Goal: Find specific fact: Find specific fact

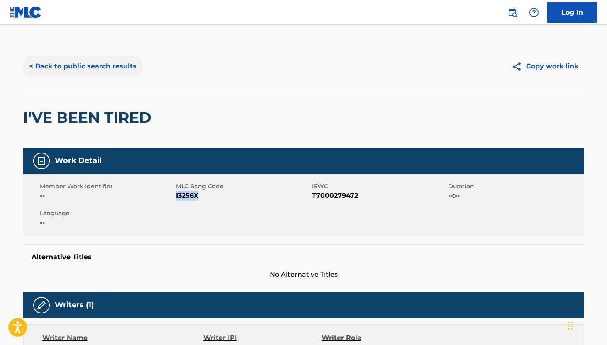
click at [55, 65] on button "< Back to public search results" at bounding box center [82, 66] width 119 height 21
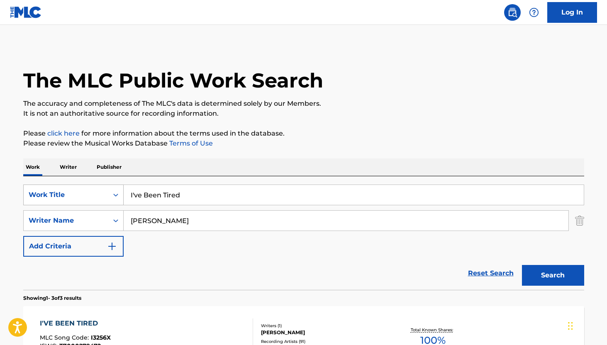
drag, startPoint x: 199, startPoint y: 196, endPoint x: 119, endPoint y: 190, distance: 80.6
click at [119, 190] on div "SearchWithCriteria0d844ff2-de06-4303-9d25-51c94f4db7cc Work Title I've Been Tir…" at bounding box center [303, 194] width 560 height 21
paste input "Persuasion [PERSON_NAME]"
drag, startPoint x: 172, startPoint y: 196, endPoint x: 286, endPoint y: 196, distance: 113.6
click at [286, 196] on input "Persuasion [PERSON_NAME]" at bounding box center [354, 195] width 460 height 20
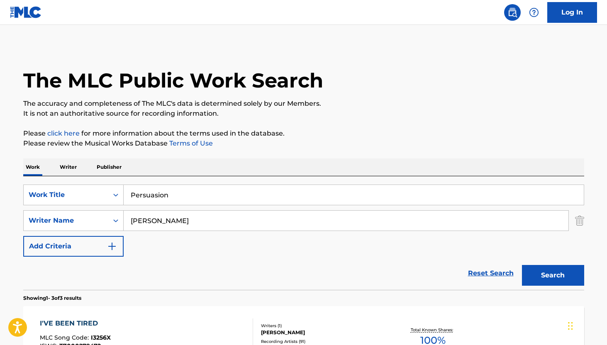
type input "Persuasion"
drag, startPoint x: 211, startPoint y: 220, endPoint x: 134, endPoint y: 219, distance: 76.7
click at [134, 219] on input "[PERSON_NAME]" at bounding box center [346, 221] width 444 height 20
click at [149, 219] on input "[PERSON_NAME]" at bounding box center [346, 221] width 444 height 20
click at [131, 221] on input "[PERSON_NAME]" at bounding box center [346, 221] width 444 height 20
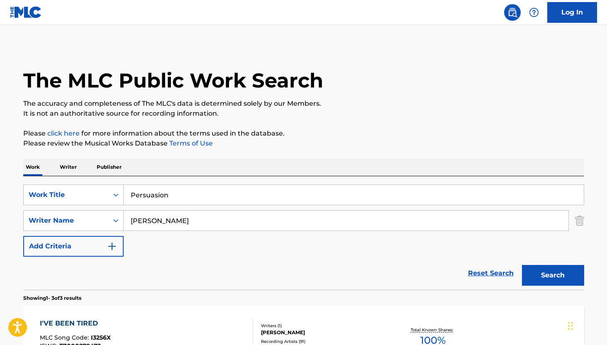
paste input "[PERSON_NAME]"
drag, startPoint x: 188, startPoint y: 220, endPoint x: 278, endPoint y: 220, distance: 90.4
click at [278, 220] on input "[PERSON_NAME] [PERSON_NAME]" at bounding box center [346, 221] width 444 height 20
paste input "[PERSON_NAME]"
click at [534, 270] on button "Search" at bounding box center [553, 275] width 62 height 21
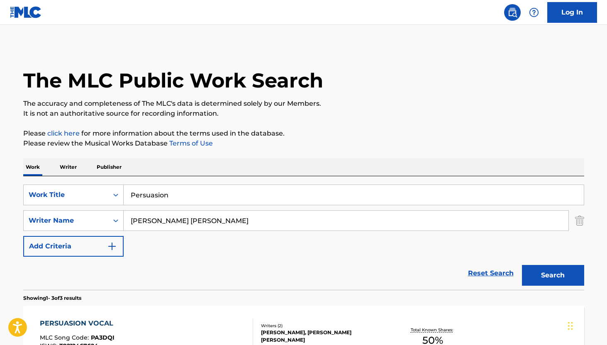
drag, startPoint x: 186, startPoint y: 221, endPoint x: 138, endPoint y: 219, distance: 48.5
click at [139, 219] on input "[PERSON_NAME] [PERSON_NAME]" at bounding box center [346, 221] width 444 height 20
type input "[PERSON_NAME]"
click at [546, 272] on button "Search" at bounding box center [553, 275] width 62 height 21
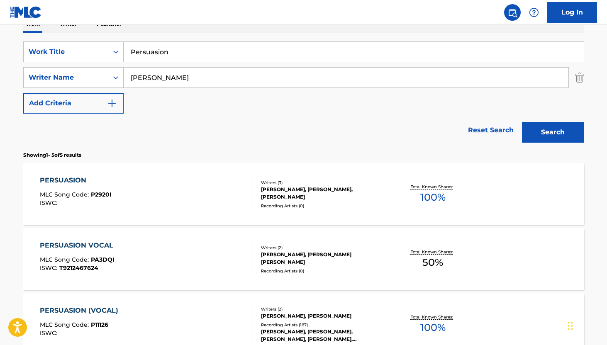
scroll to position [139, 0]
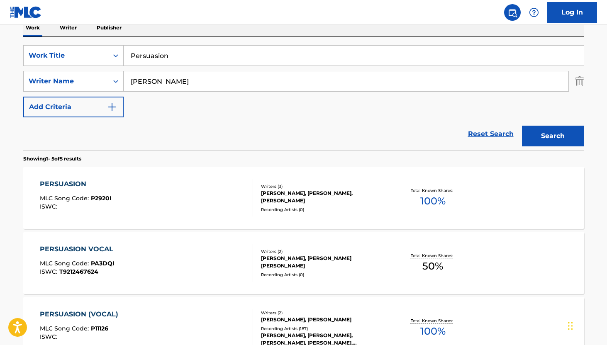
click at [69, 184] on div "PERSUASION" at bounding box center [76, 184] width 72 height 10
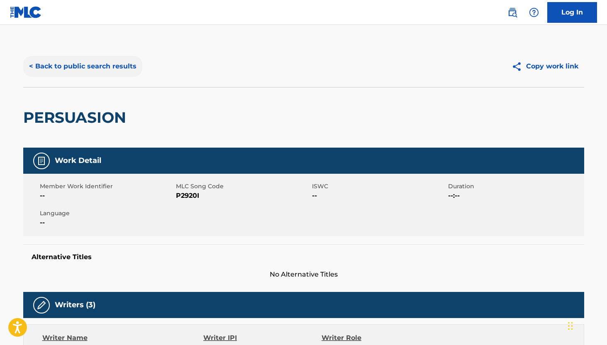
click at [57, 67] on button "< Back to public search results" at bounding box center [82, 66] width 119 height 21
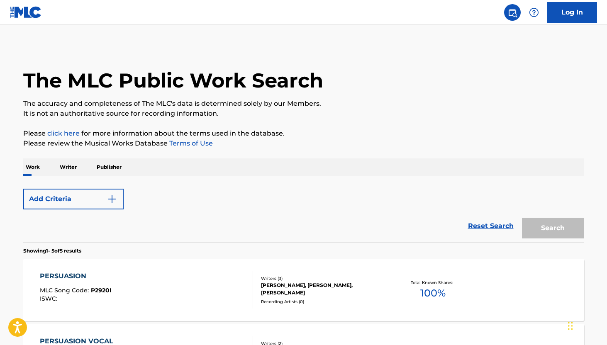
scroll to position [139, 0]
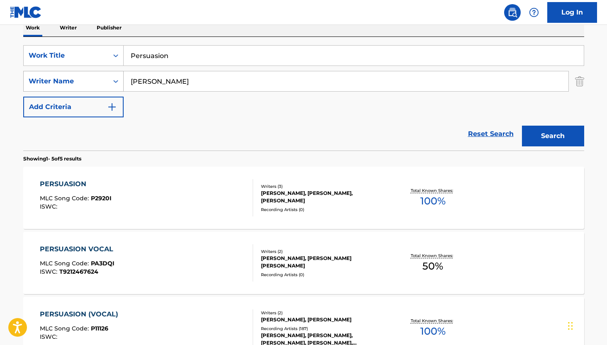
drag, startPoint x: 179, startPoint y: 81, endPoint x: 121, endPoint y: 80, distance: 58.0
click at [121, 80] on div "SearchWithCriteriabaa8f95d-7abf-4447-81f6-5226bfa769ca Writer Name [PERSON_NAME]" at bounding box center [303, 81] width 560 height 21
paste input "[PERSON_NAME]"
type input "[PERSON_NAME] [PERSON_NAME]"
click at [531, 130] on button "Search" at bounding box center [553, 136] width 62 height 21
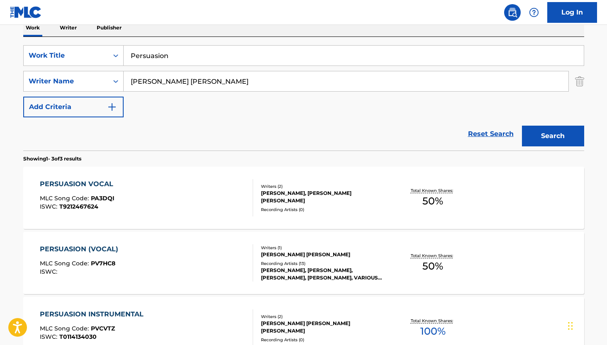
click at [103, 185] on div "PERSUASION VOCAL" at bounding box center [79, 184] width 78 height 10
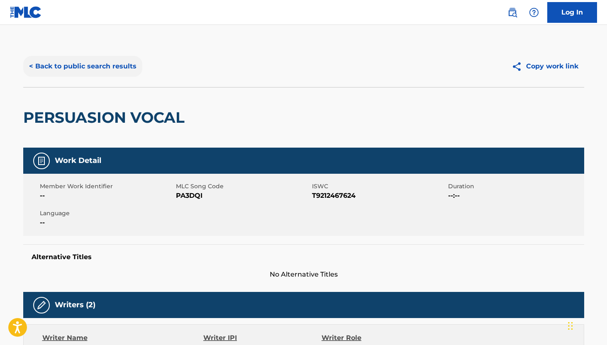
click at [49, 66] on button "< Back to public search results" at bounding box center [82, 66] width 119 height 21
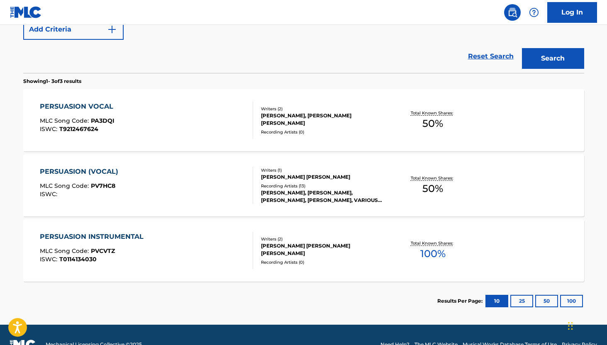
scroll to position [217, 0]
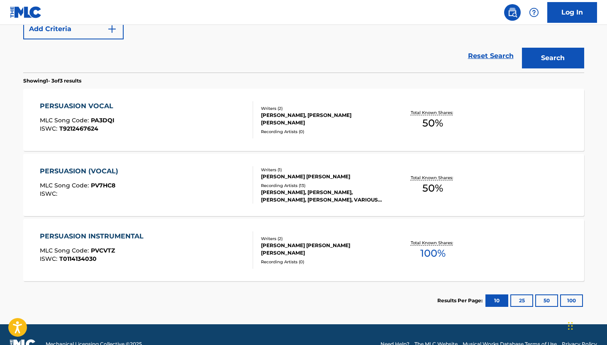
click at [101, 173] on div "PERSUASION (VOCAL)" at bounding box center [81, 171] width 82 height 10
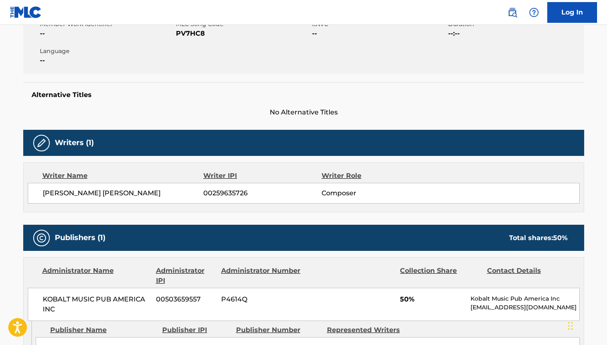
scroll to position [165, 0]
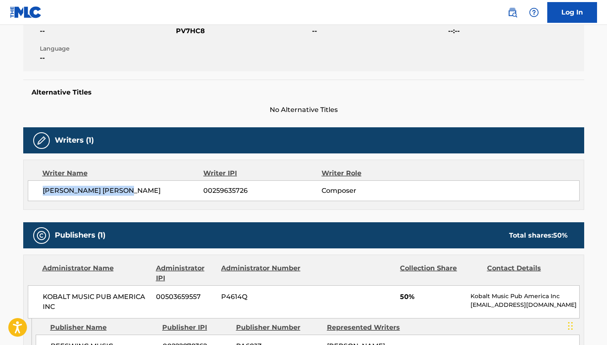
drag, startPoint x: 41, startPoint y: 190, endPoint x: 138, endPoint y: 191, distance: 97.4
click at [138, 191] on div "[PERSON_NAME] [PERSON_NAME] 00259635726 Composer" at bounding box center [303, 190] width 551 height 21
copy span "[PERSON_NAME] [PERSON_NAME]"
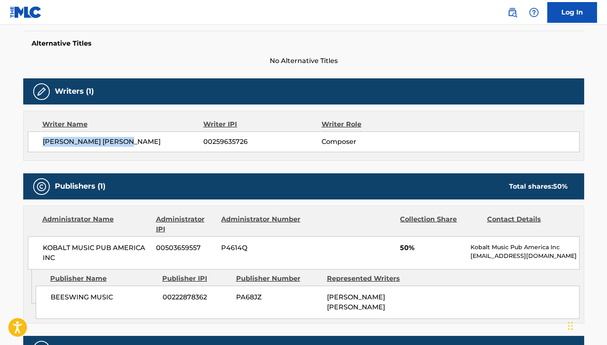
scroll to position [215, 0]
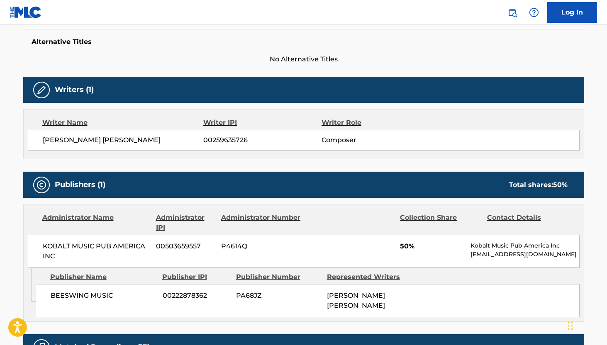
click at [55, 43] on h5 "Alternative Titles" at bounding box center [304, 42] width 544 height 8
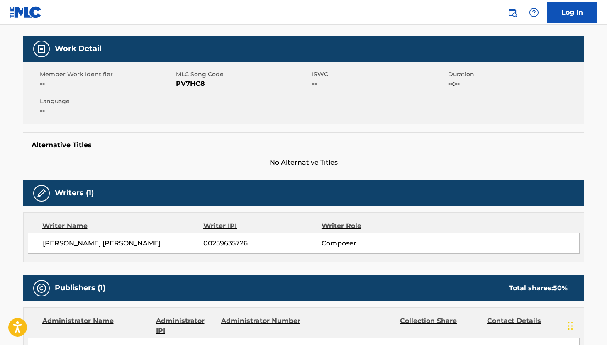
scroll to position [0, 0]
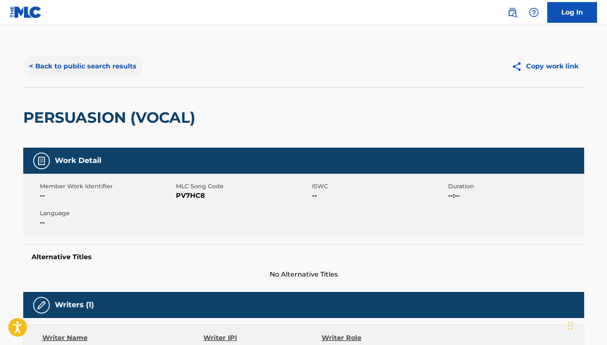
click at [49, 63] on button "< Back to public search results" at bounding box center [82, 66] width 119 height 21
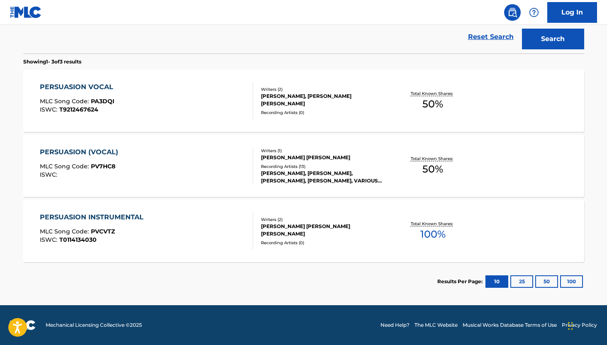
click at [284, 156] on div "[PERSON_NAME] [PERSON_NAME]" at bounding box center [323, 157] width 125 height 7
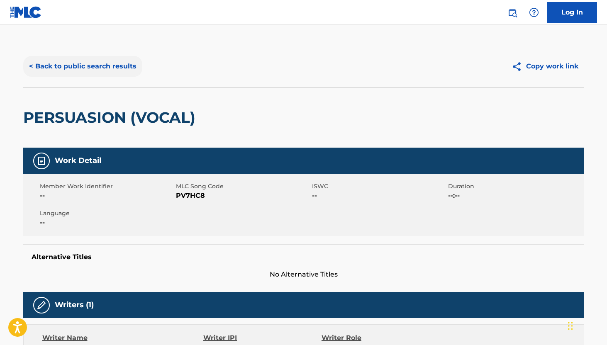
click at [41, 65] on button "< Back to public search results" at bounding box center [82, 66] width 119 height 21
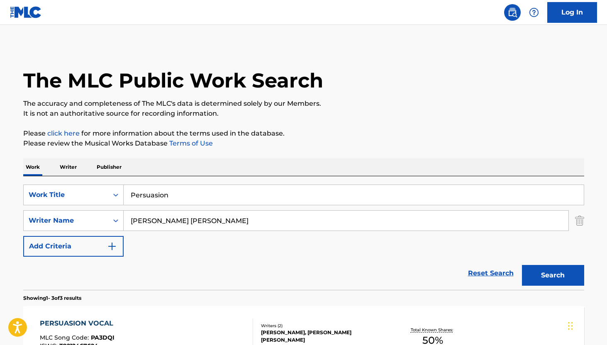
scroll to position [236, 0]
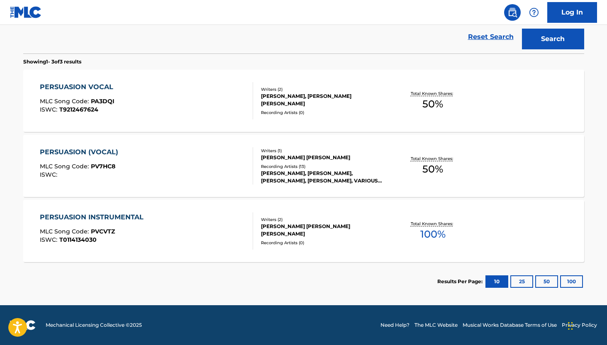
click at [275, 90] on div "Writers ( 2 )" at bounding box center [323, 89] width 125 height 6
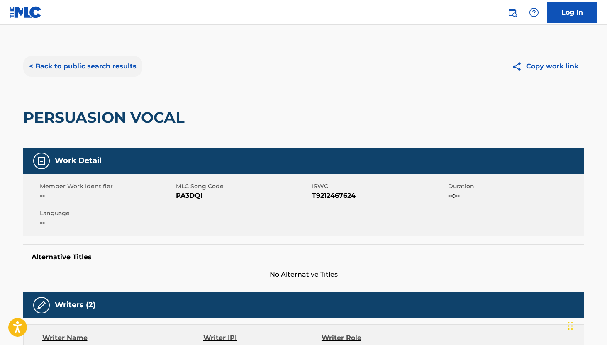
click at [90, 70] on button "< Back to public search results" at bounding box center [82, 66] width 119 height 21
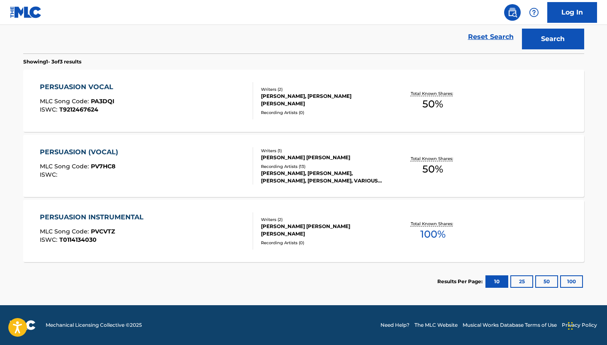
click at [277, 99] on div "[PERSON_NAME], [PERSON_NAME] [PERSON_NAME]" at bounding box center [323, 99] width 125 height 15
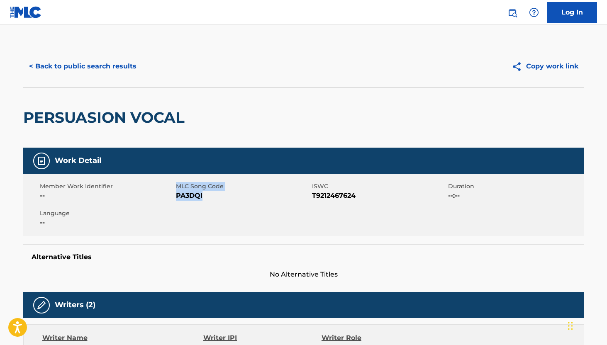
drag, startPoint x: 204, startPoint y: 195, endPoint x: 171, endPoint y: 195, distance: 33.6
click at [171, 195] on div "Member Work Identifier -- MLC Song Code PA3DQI ISWC T9212467624 Duration --:-- …" at bounding box center [303, 205] width 560 height 62
click at [182, 195] on span "PA3DQI" at bounding box center [243, 196] width 134 height 10
drag, startPoint x: 174, startPoint y: 196, endPoint x: 197, endPoint y: 197, distance: 22.4
click at [197, 197] on div "Member Work Identifier -- MLC Song Code PA3DQI ISWC T9212467624 Duration --:-- …" at bounding box center [303, 205] width 560 height 62
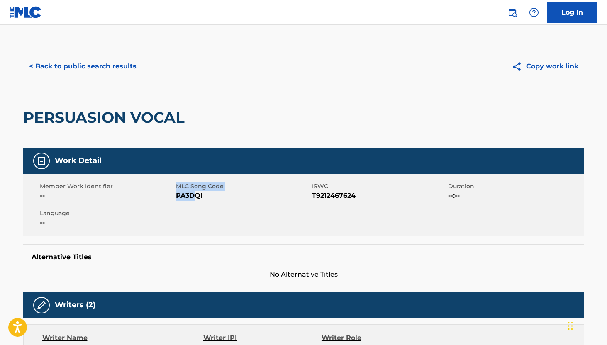
click at [197, 197] on span "PA3DQI" at bounding box center [243, 196] width 134 height 10
drag, startPoint x: 203, startPoint y: 197, endPoint x: 176, endPoint y: 195, distance: 27.0
click at [176, 195] on span "PA3DQI" at bounding box center [243, 196] width 134 height 10
copy span "PA3DQI"
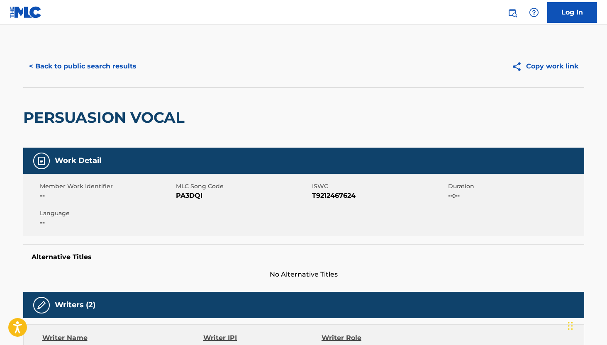
click at [340, 196] on span "T9212467624" at bounding box center [379, 196] width 134 height 10
copy span "T9212467624"
